Goal: Submit feedback/report problem

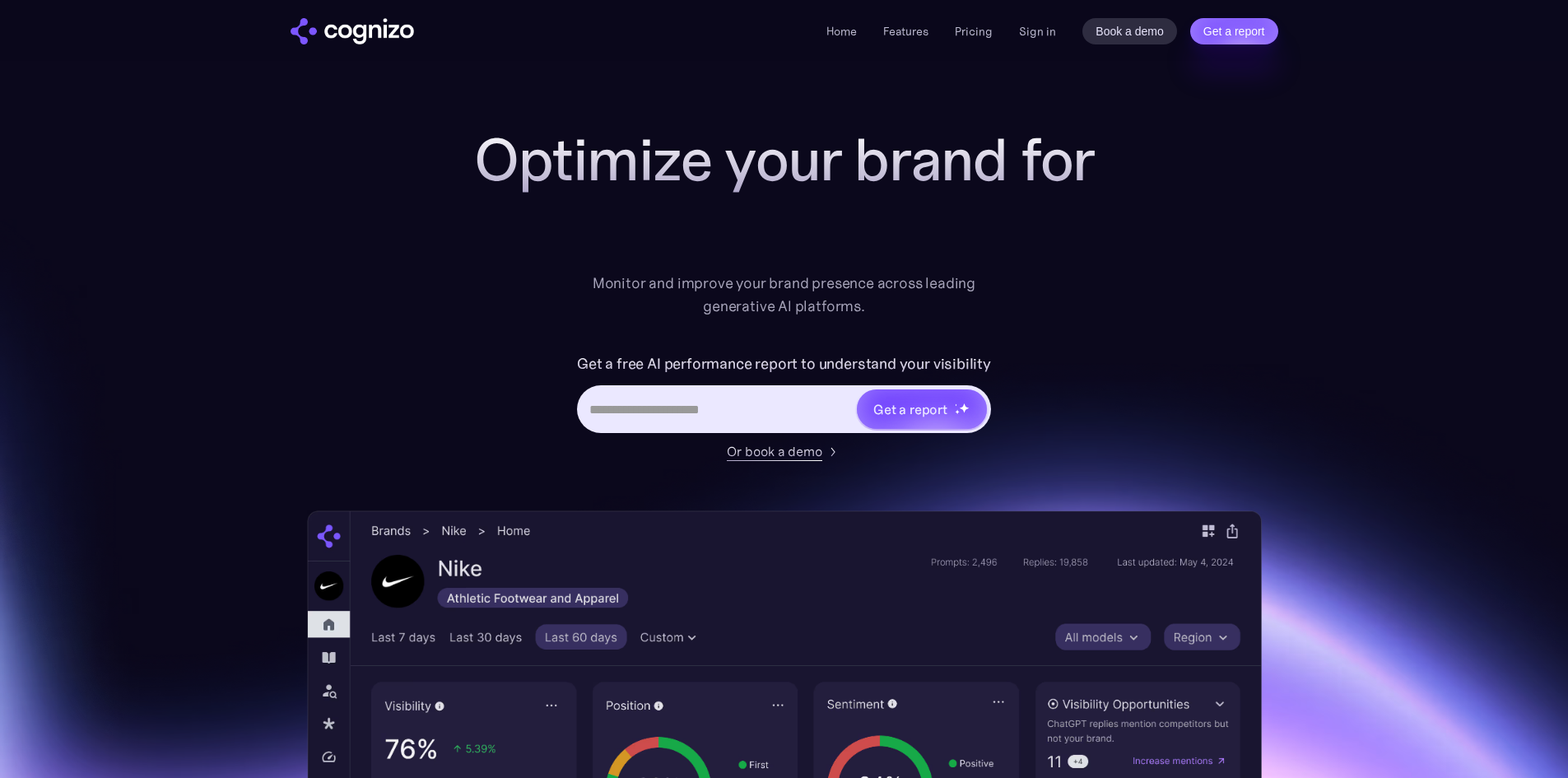
click at [669, 414] on input "url" at bounding box center [717, 409] width 276 height 31
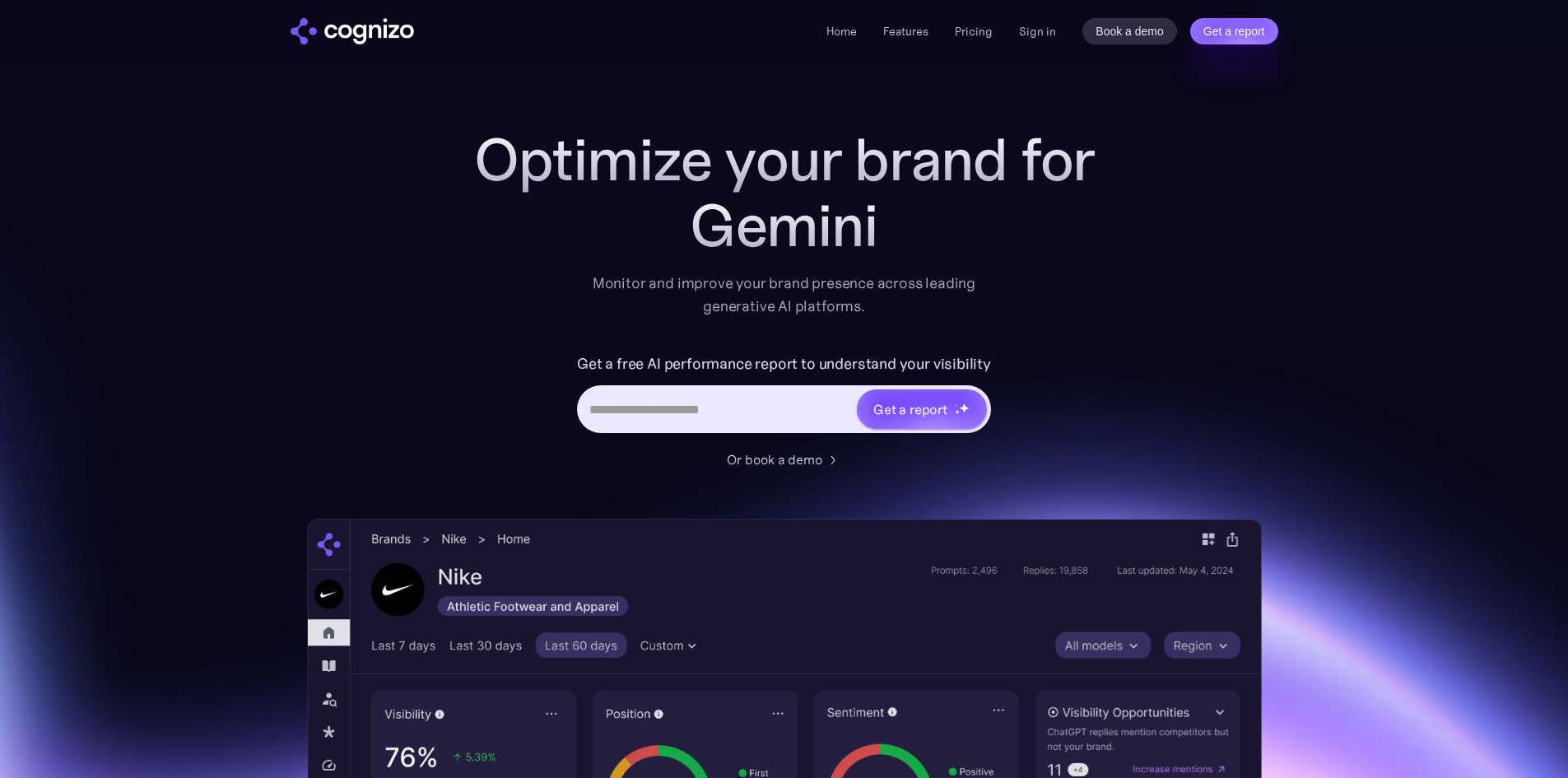
click at [669, 414] on input "Hero URL Input Form" at bounding box center [717, 409] width 276 height 31
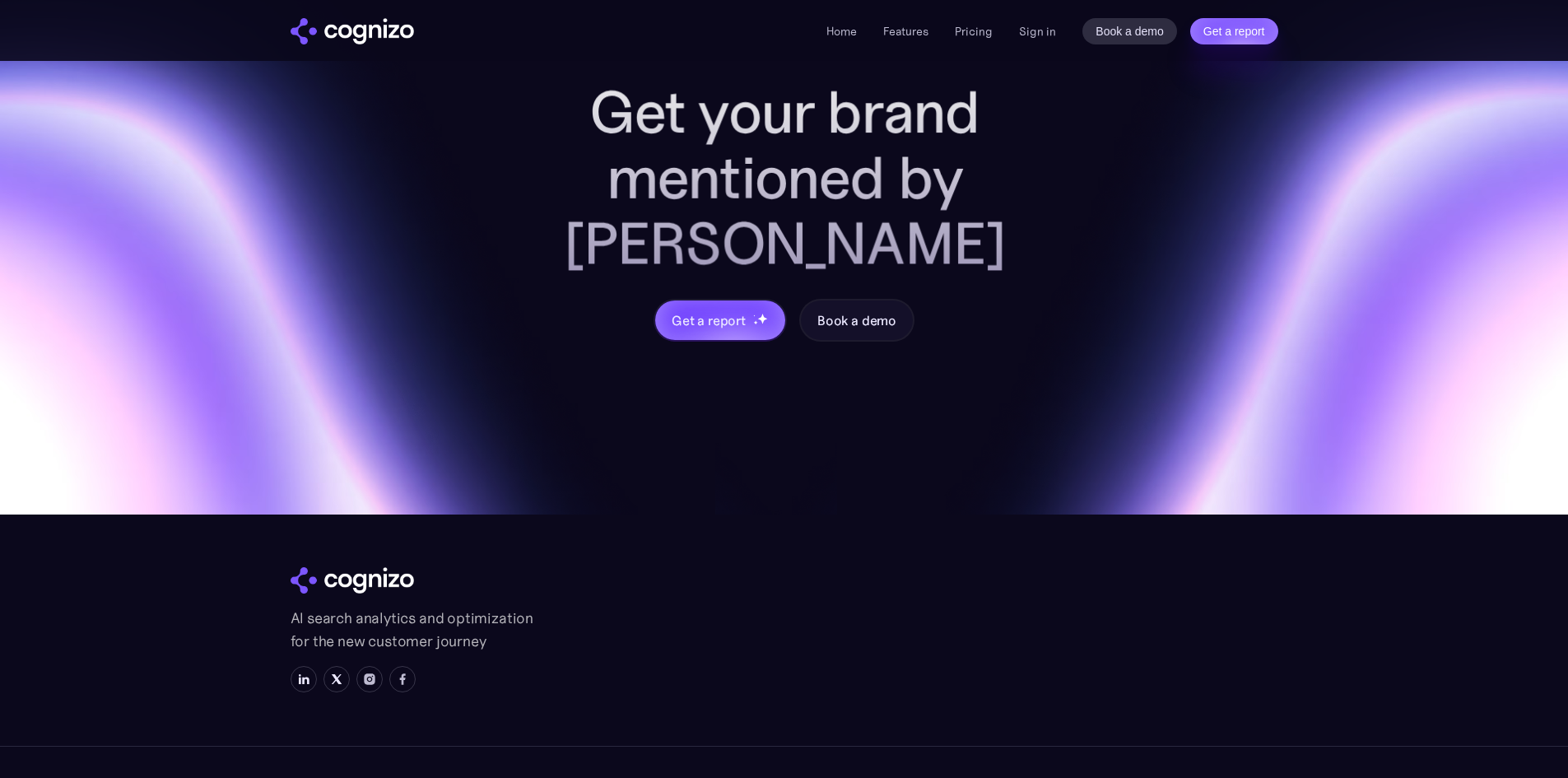
scroll to position [6476, 0]
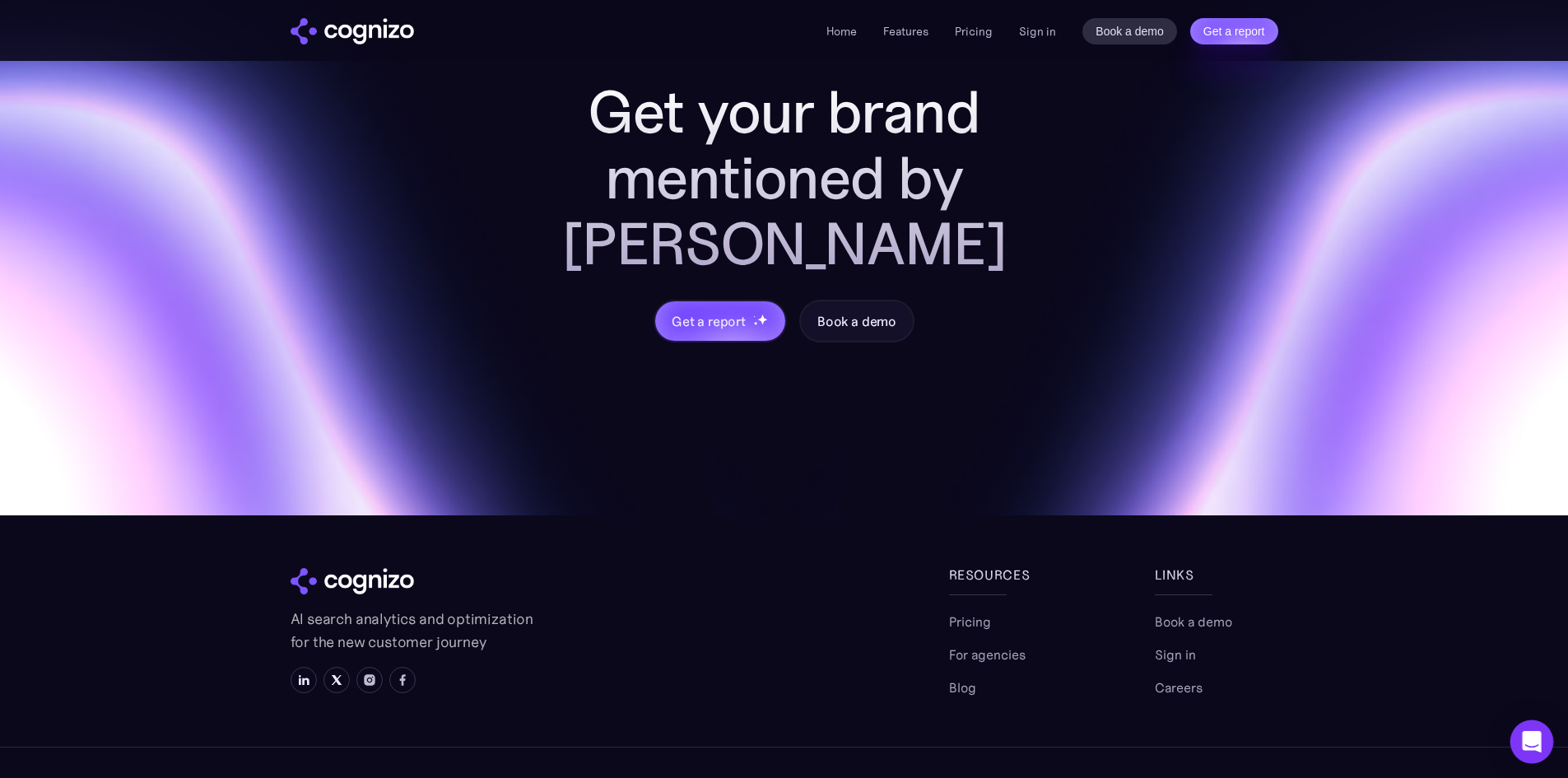
click at [1523, 737] on icon "Open Intercom Messenger" at bounding box center [1532, 742] width 22 height 22
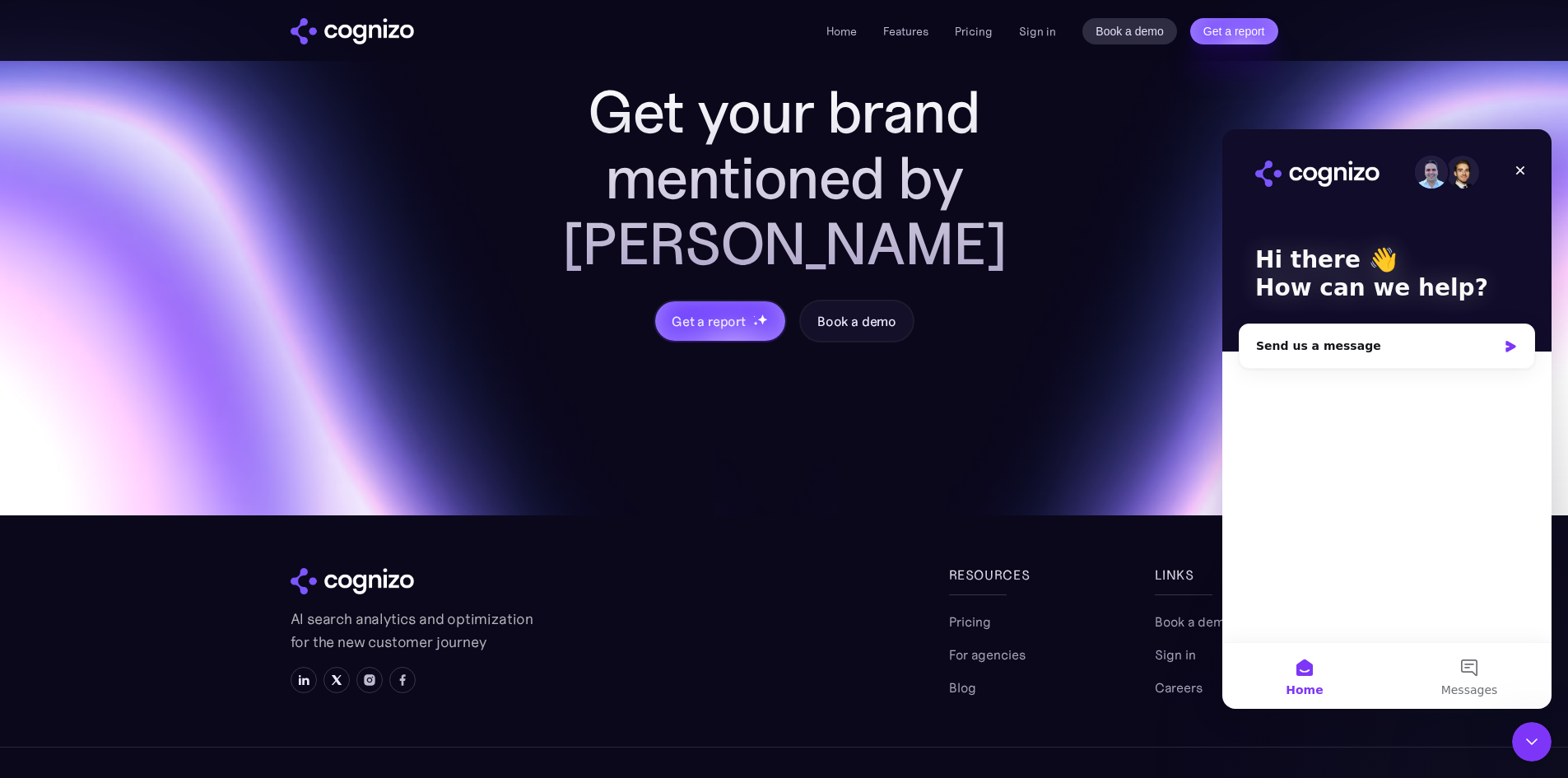
scroll to position [0, 0]
click at [1366, 354] on div "Send us a message" at bounding box center [1387, 346] width 295 height 44
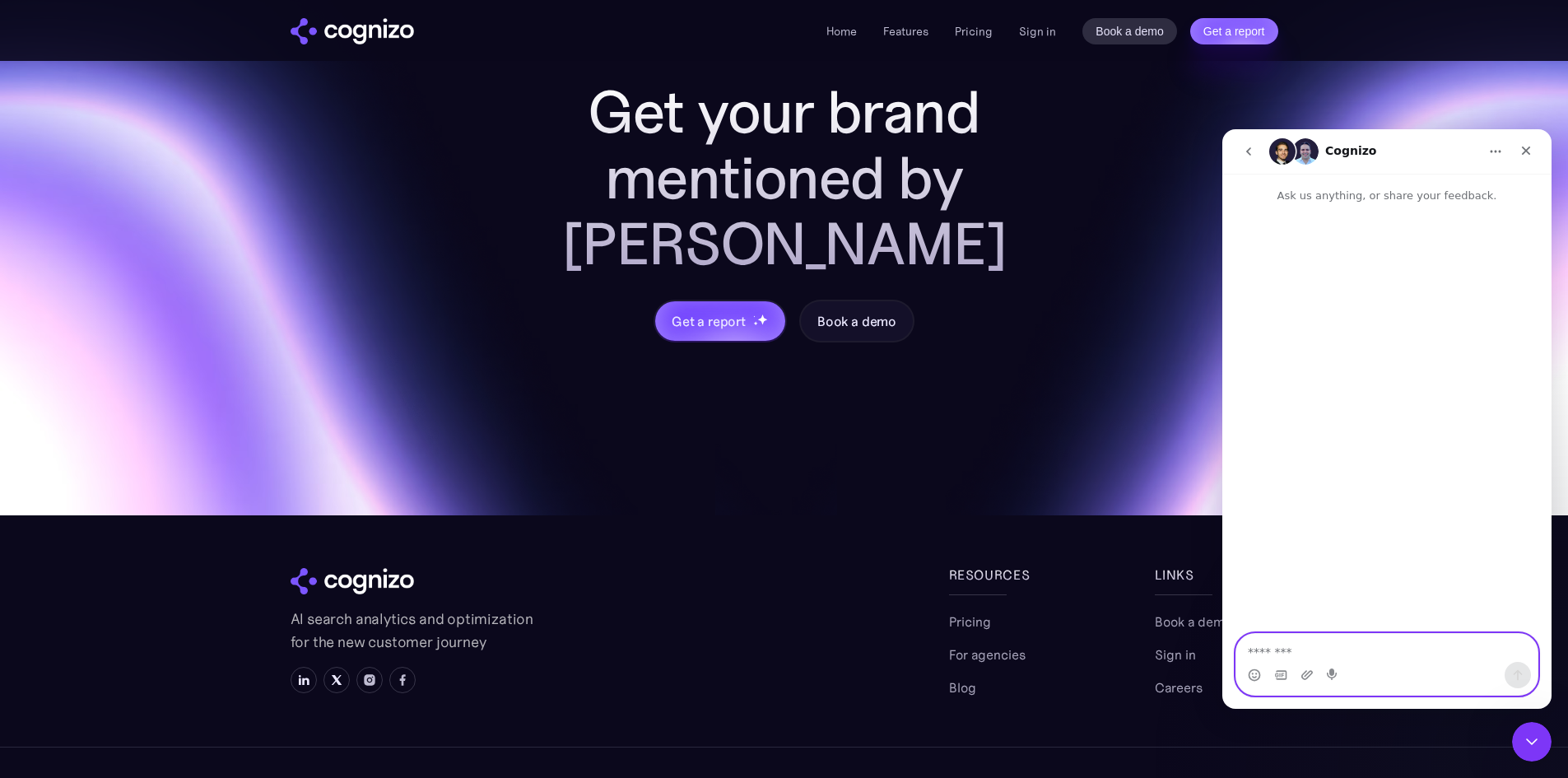
paste textarea "**********"
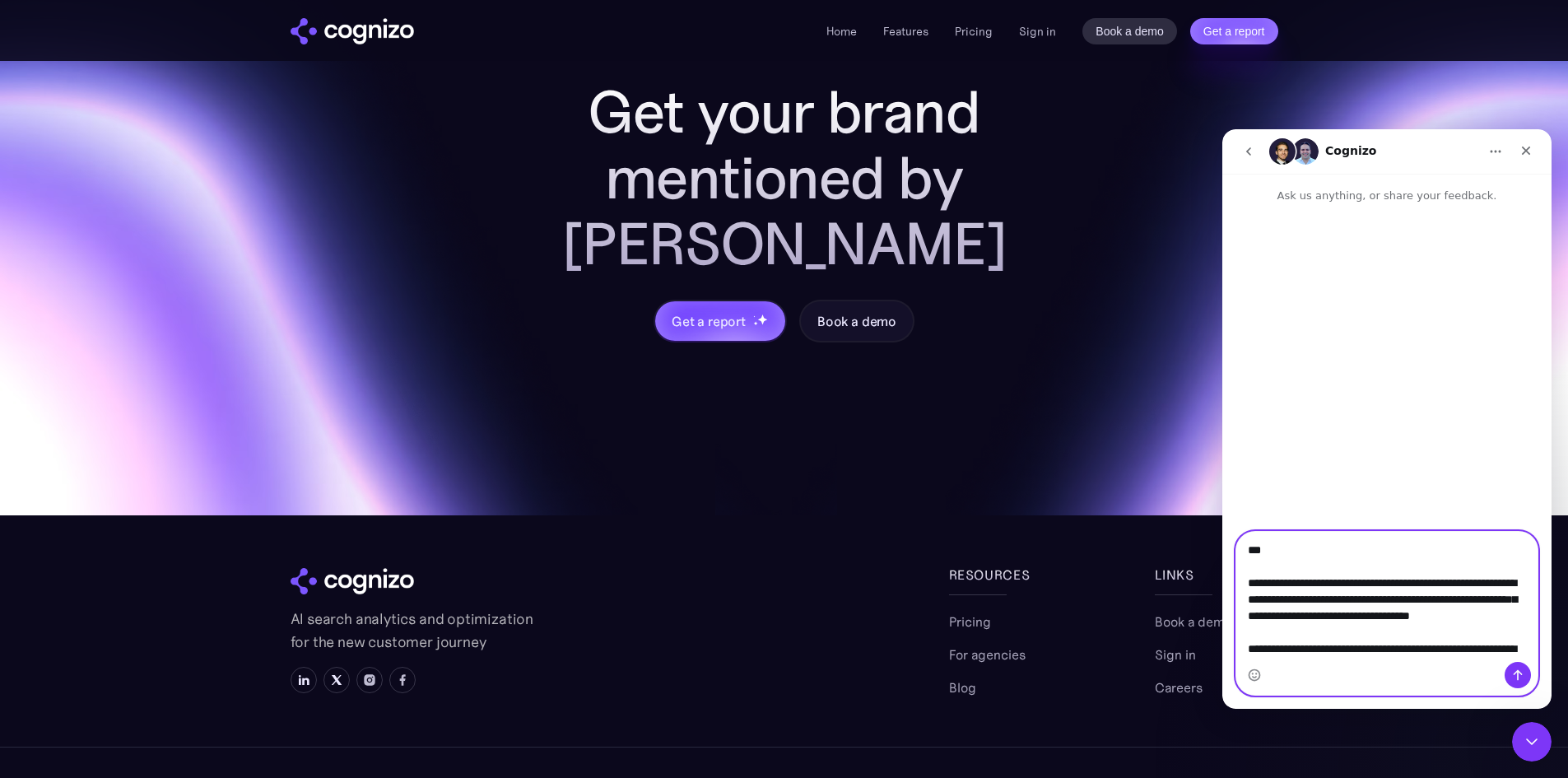
scroll to position [176, 0]
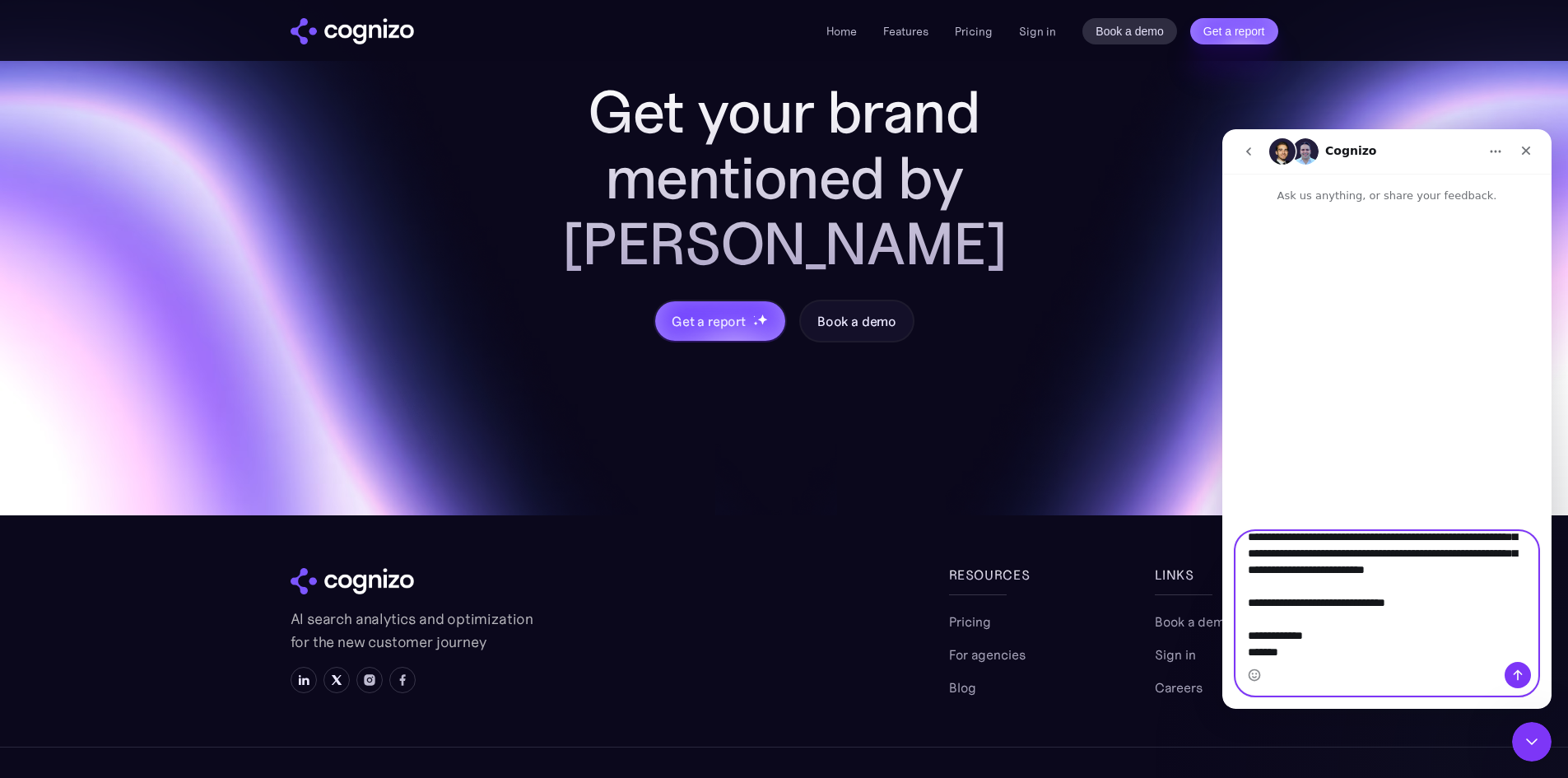
type textarea "**********"
click at [1518, 677] on icon "Send a message…" at bounding box center [1518, 675] width 13 height 13
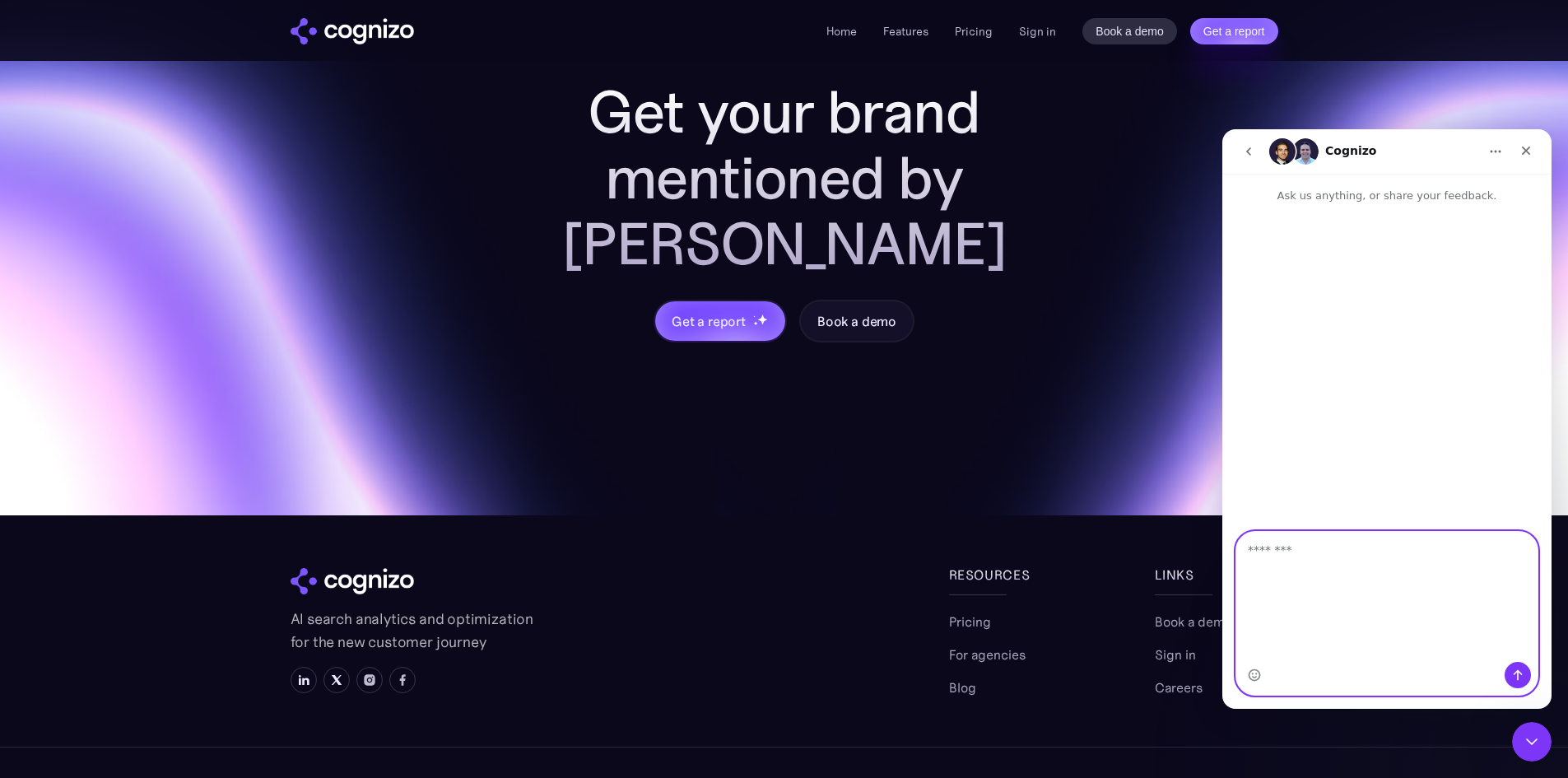
scroll to position [0, 0]
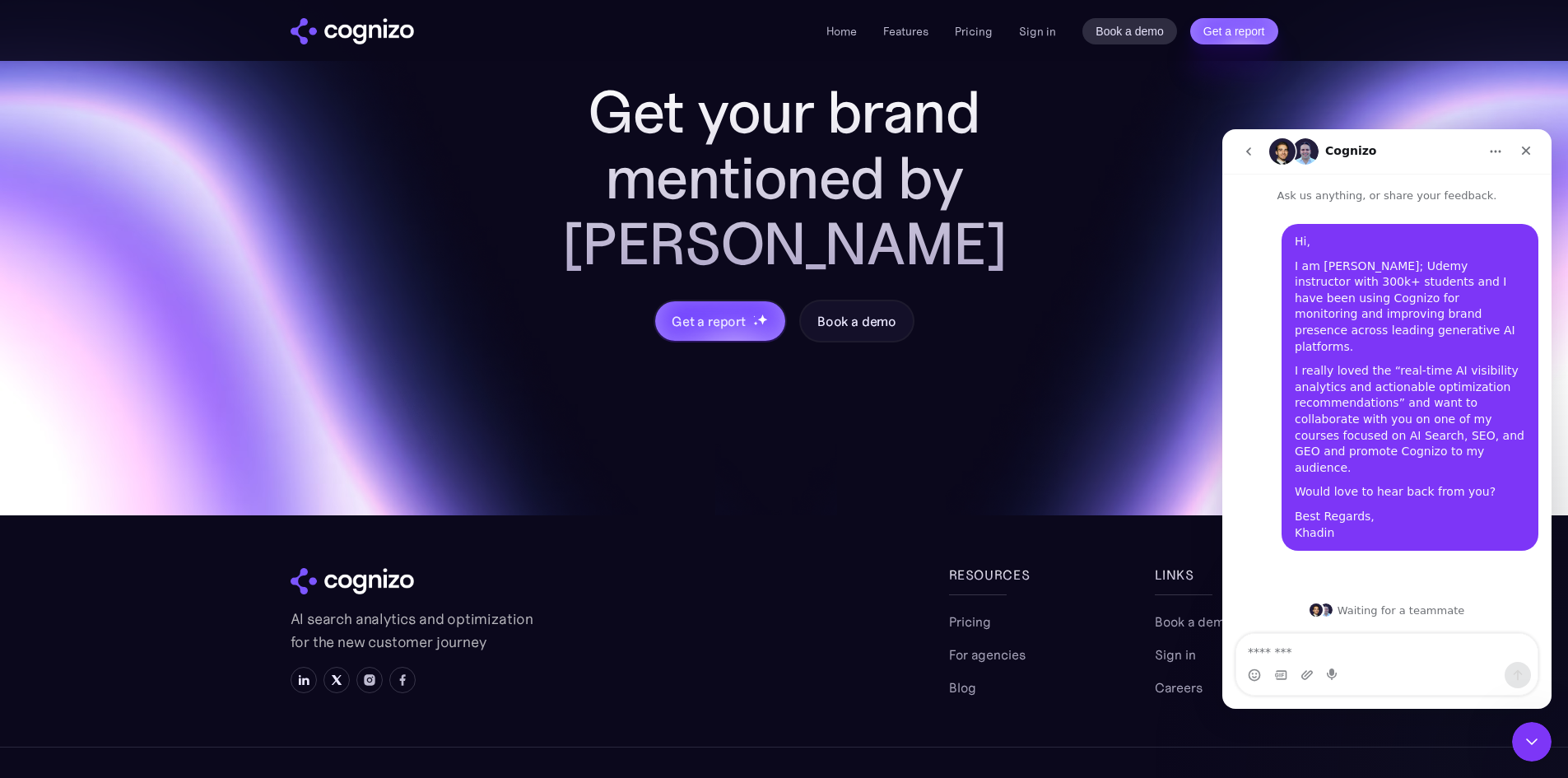
click at [1306, 644] on textarea "Message…" at bounding box center [1387, 648] width 301 height 28
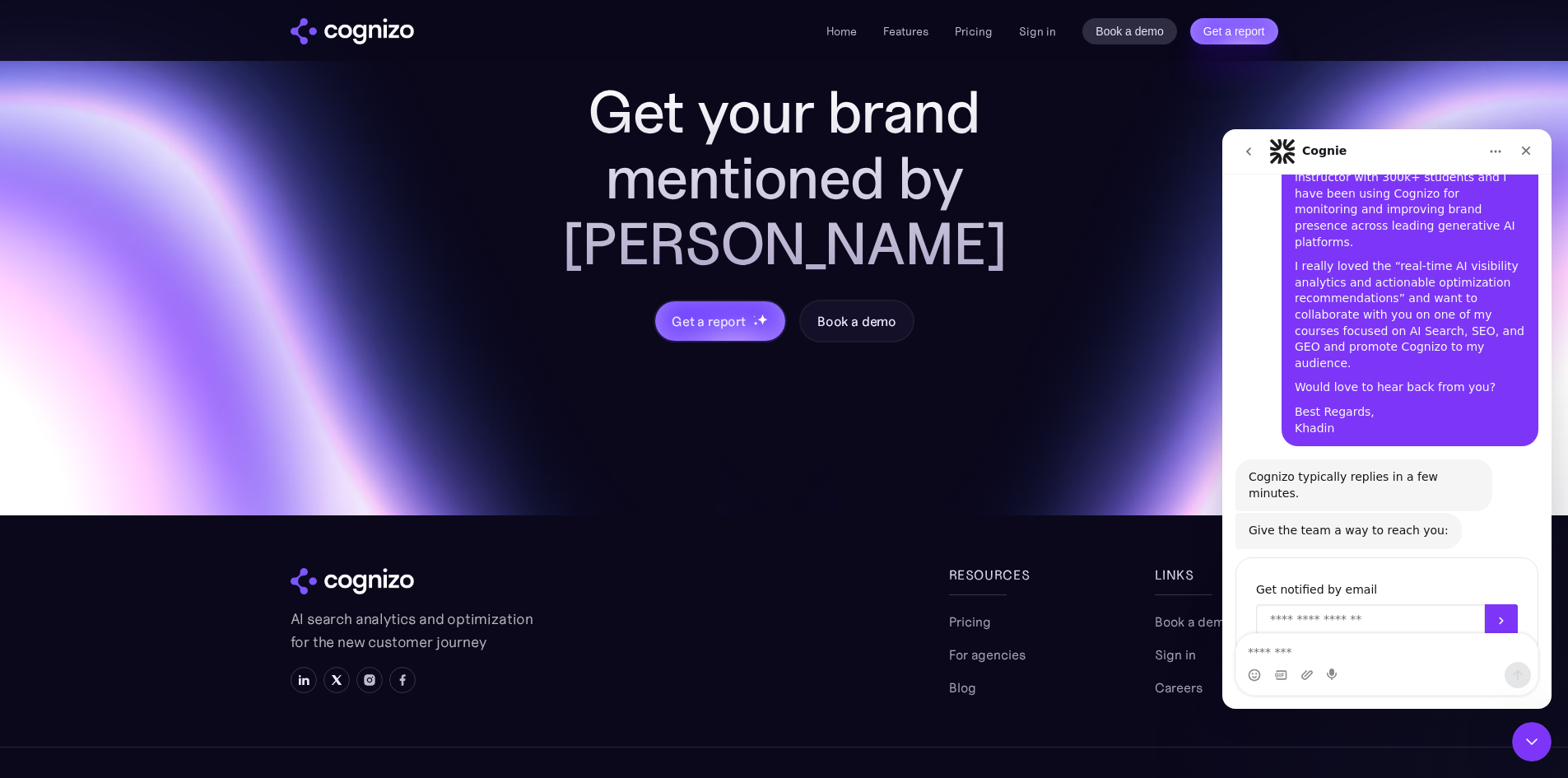
click at [1316, 604] on input "Enter your email" at bounding box center [1371, 620] width 229 height 33
type input "**********"
click at [1493, 604] on button "Submit" at bounding box center [1501, 620] width 33 height 33
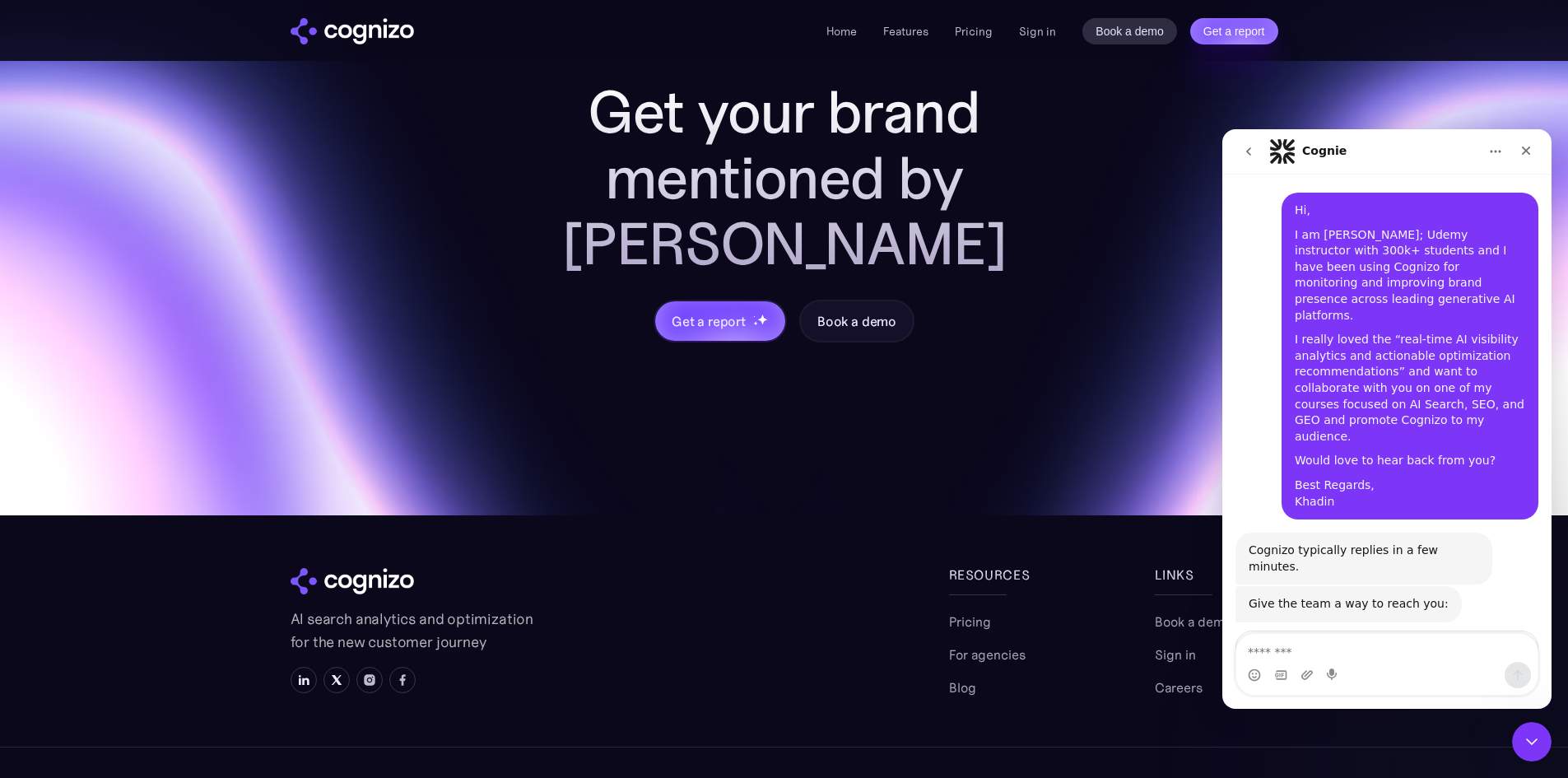
scroll to position [0, 0]
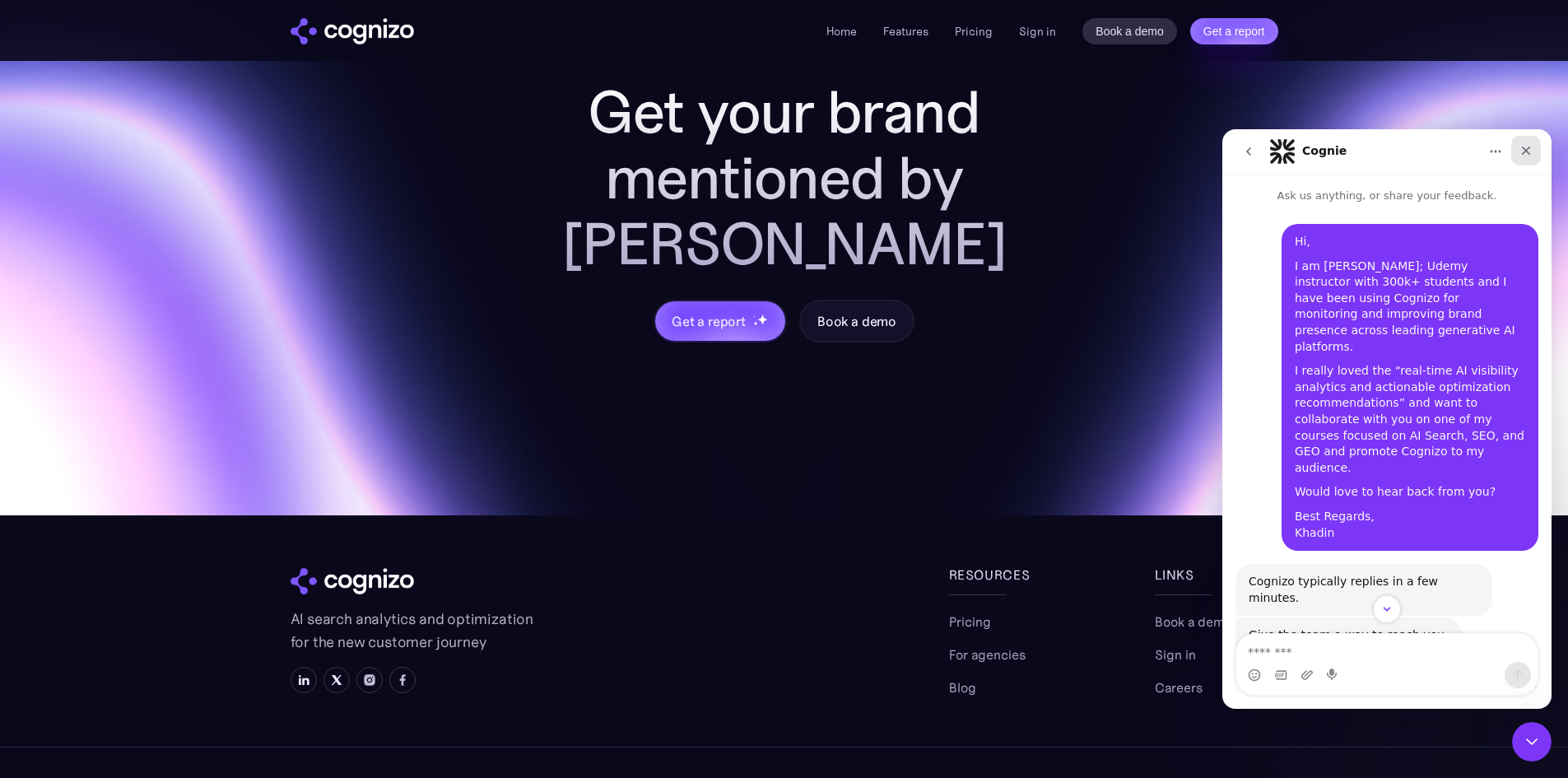
click at [1529, 142] on div "Close" at bounding box center [1526, 151] width 30 height 30
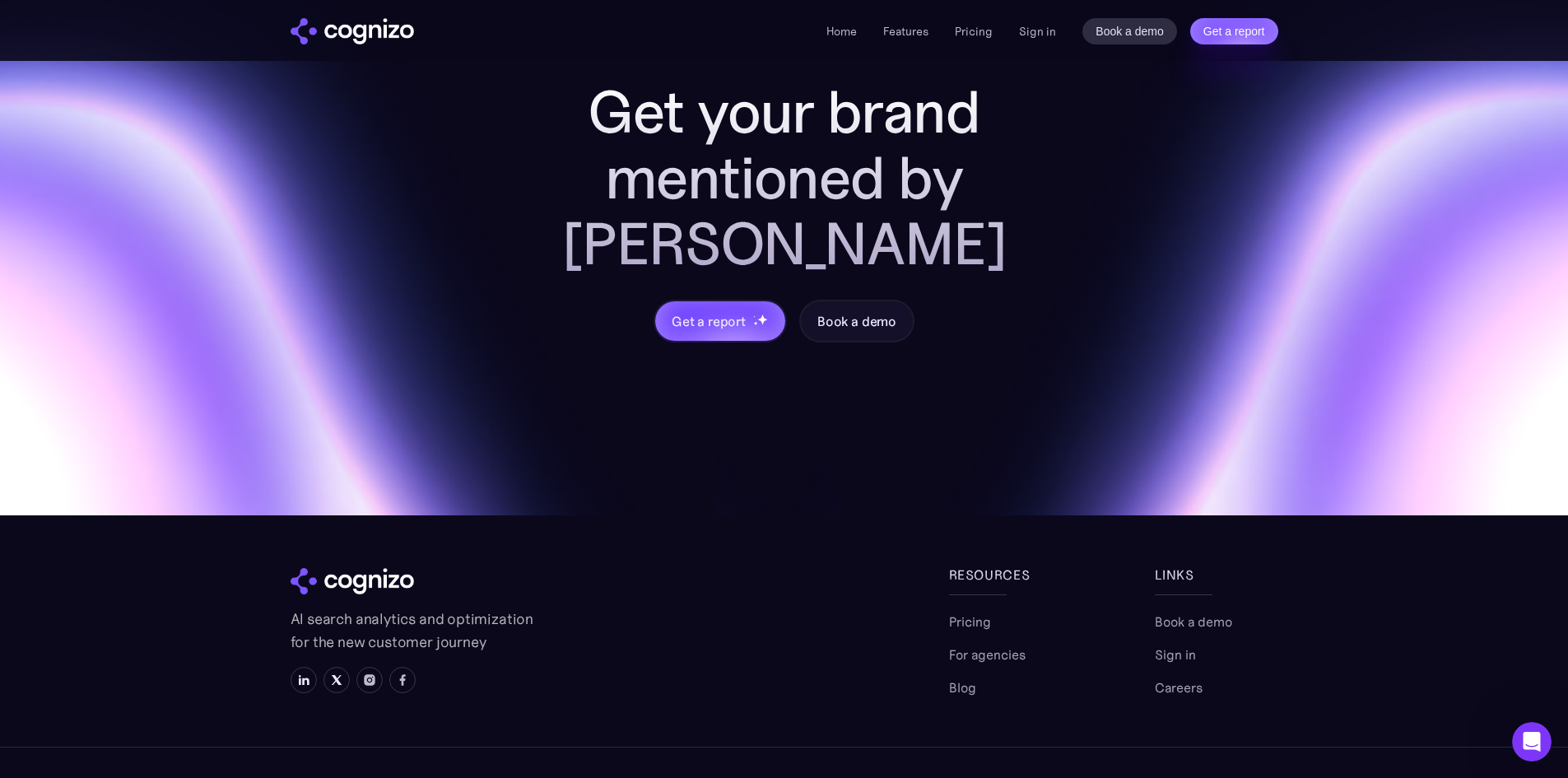
scroll to position [88, 0]
click at [308, 673] on img at bounding box center [304, 680] width 13 height 13
